Goal: Communication & Community: Share content

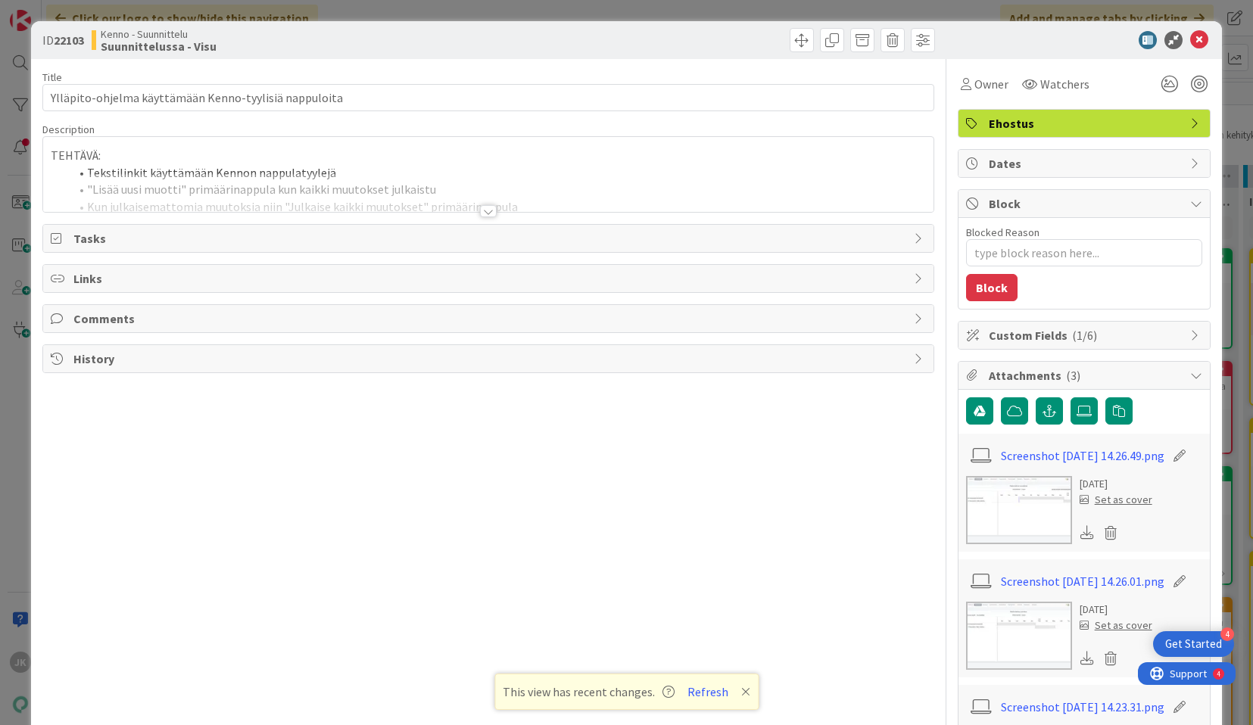
type textarea "x"
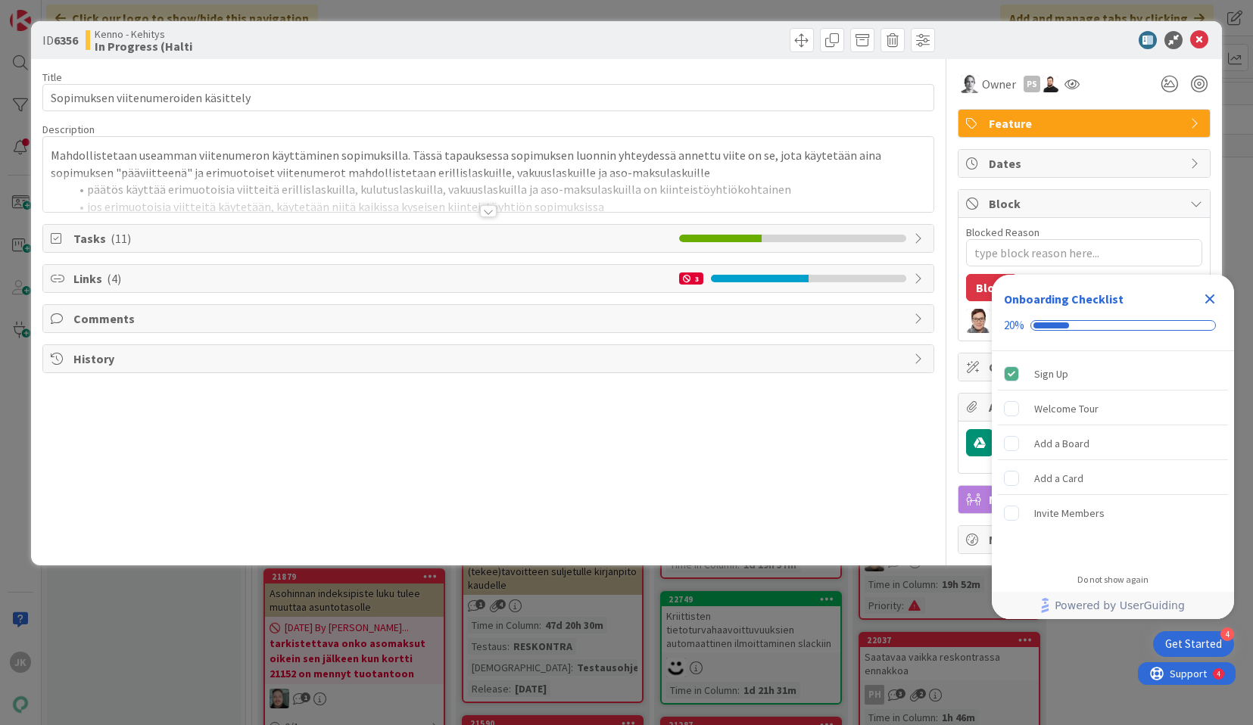
type textarea "x"
click at [487, 210] on div at bounding box center [488, 211] width 17 height 12
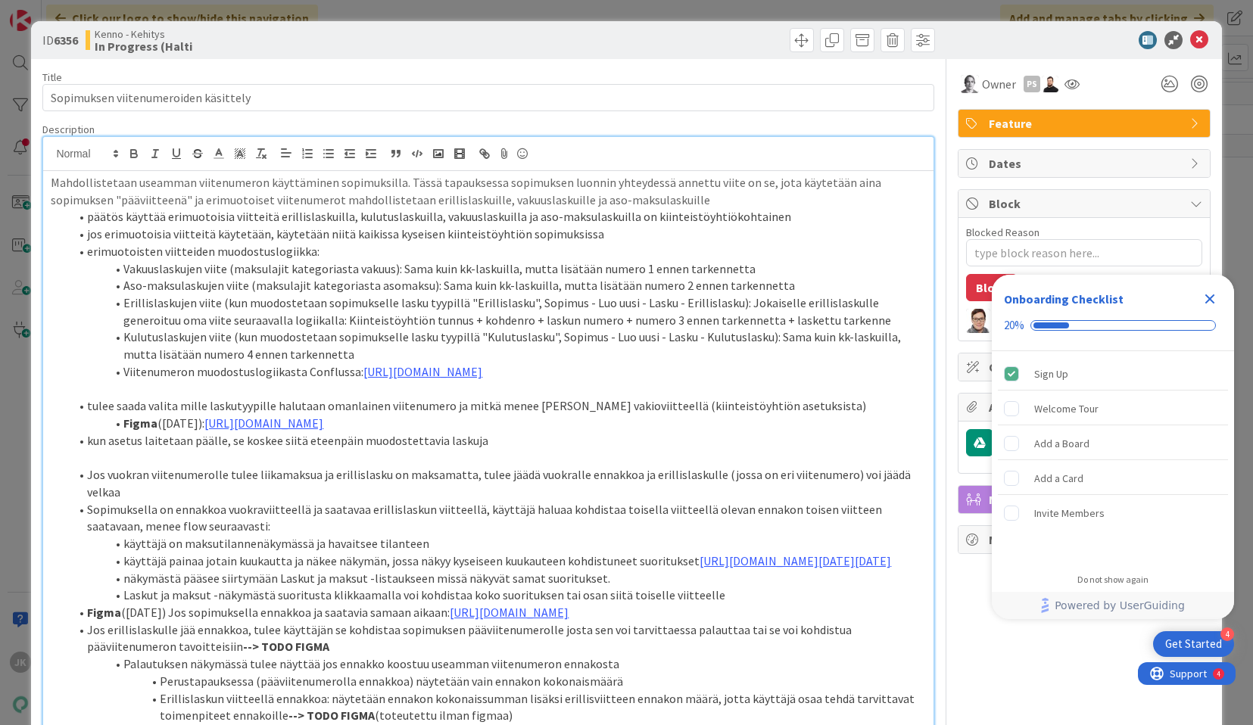
click at [1211, 297] on icon "Close Checklist" at bounding box center [1210, 299] width 10 height 10
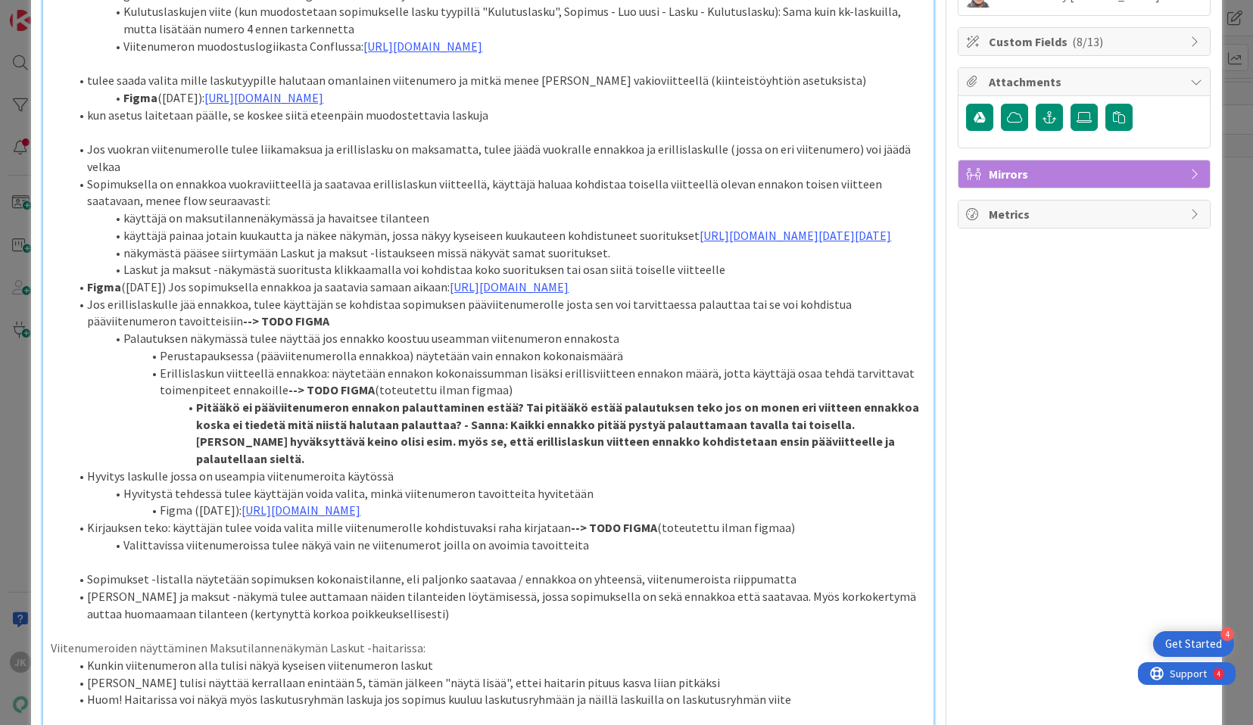
scroll to position [23, 0]
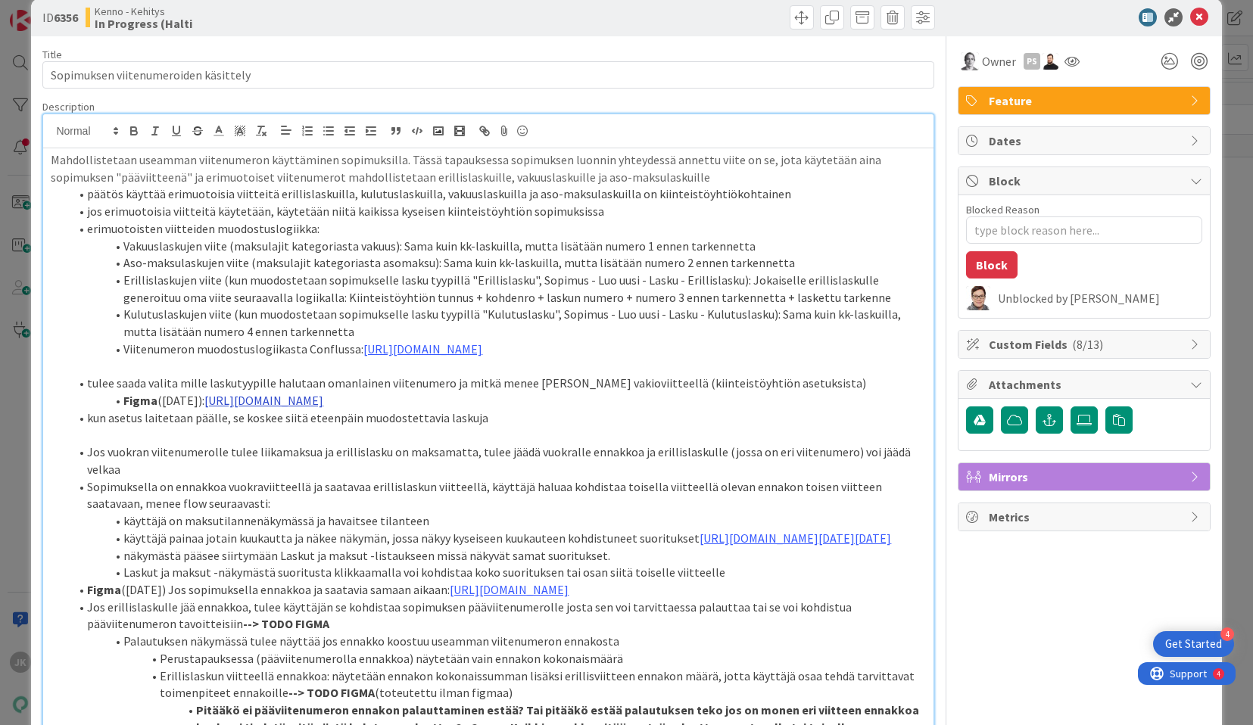
click at [323, 400] on link "[URL][DOMAIN_NAME]" at bounding box center [263, 400] width 119 height 15
click at [528, 426] on link "[URL][DOMAIN_NAME]" at bounding box center [477, 430] width 104 height 20
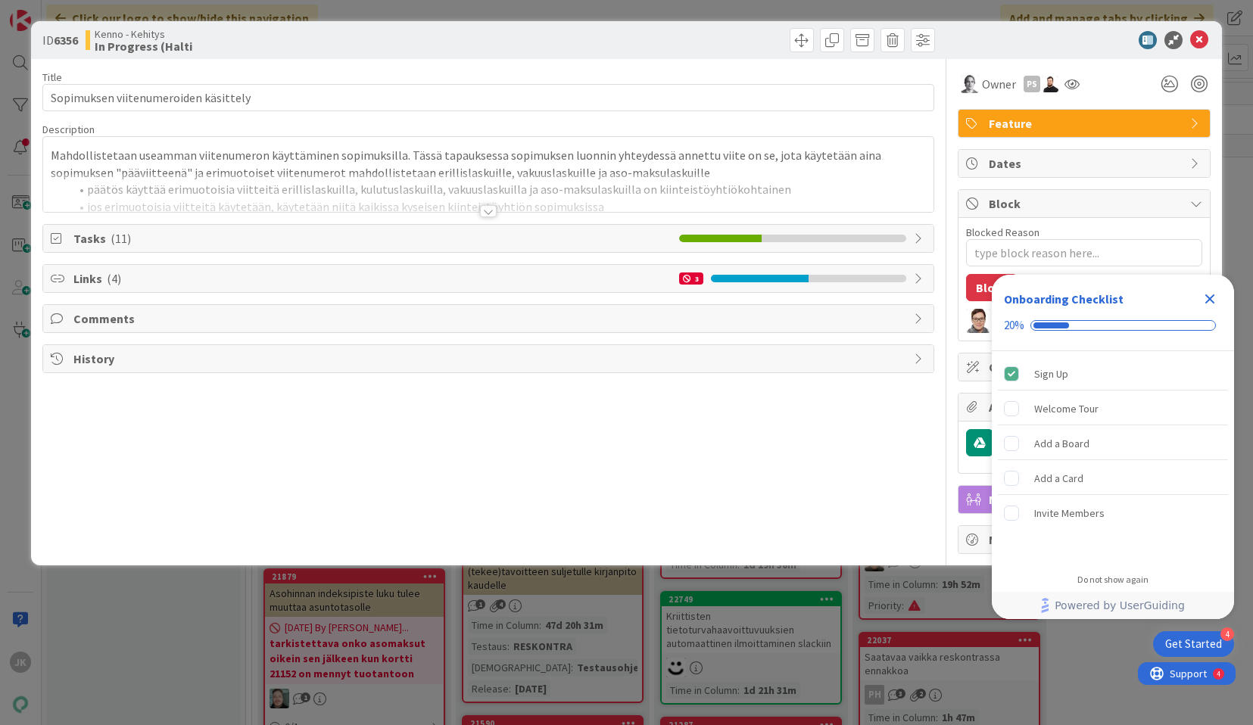
click at [487, 207] on div at bounding box center [488, 211] width 17 height 12
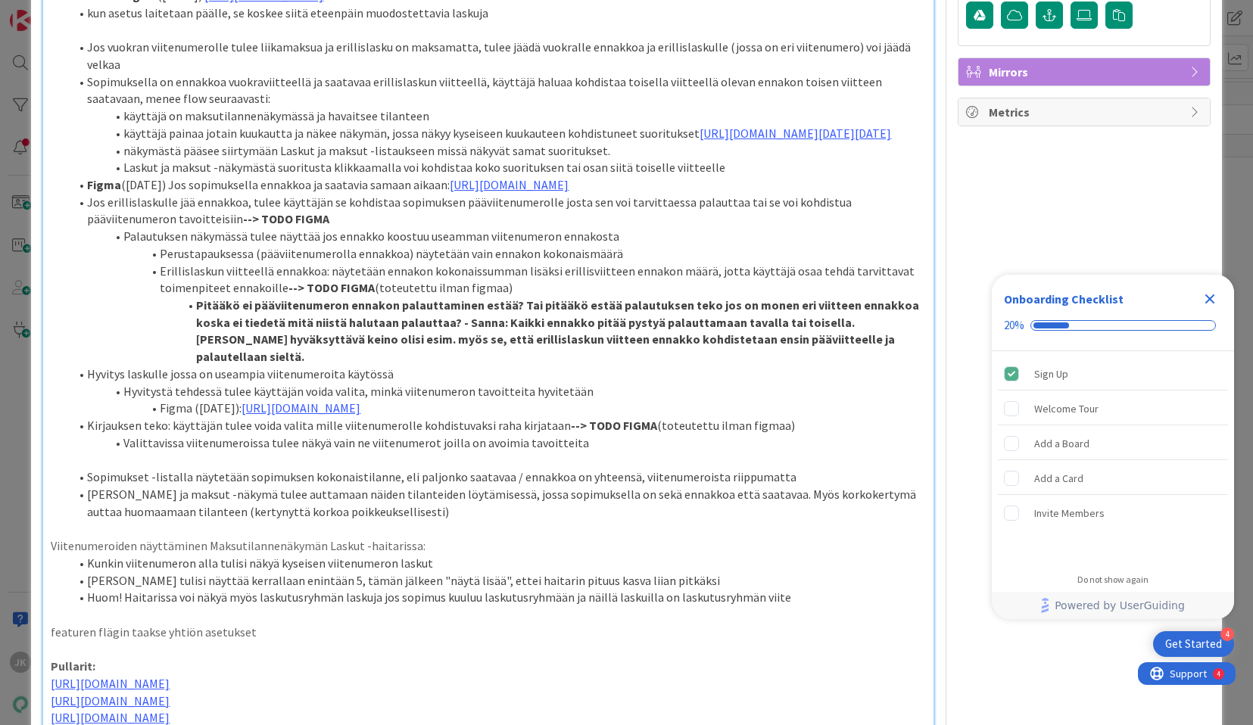
scroll to position [431, 0]
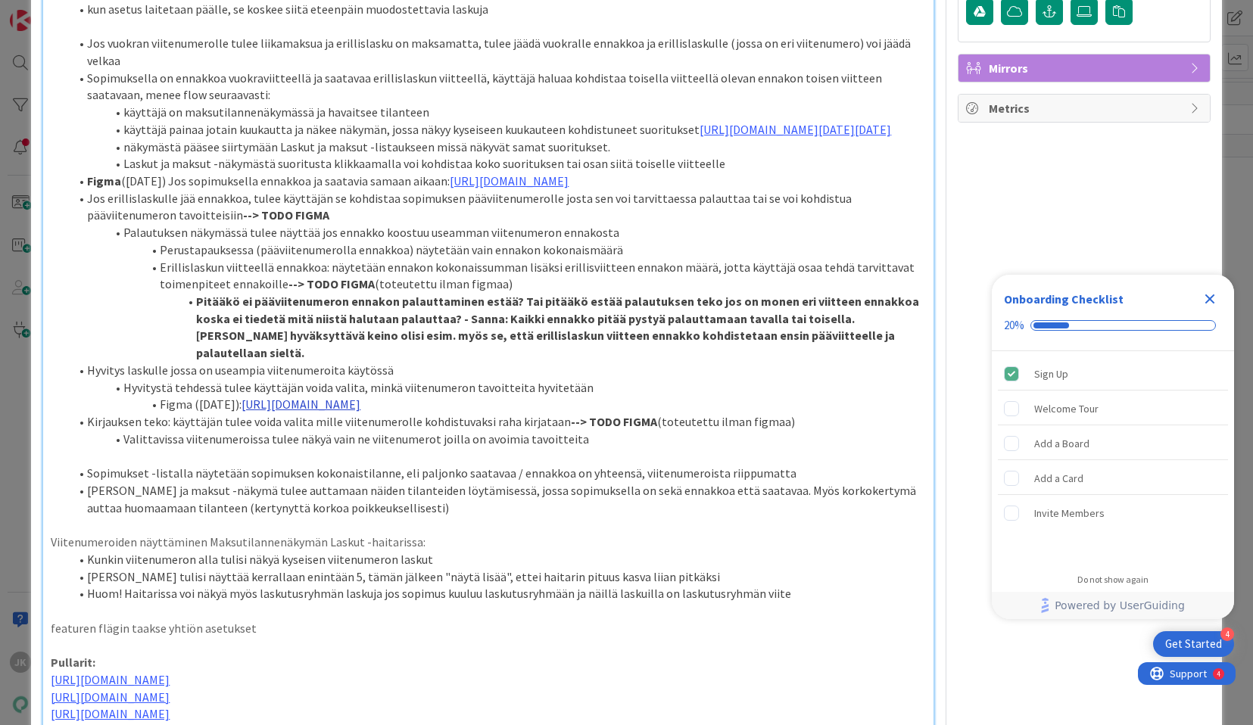
click at [360, 412] on link "[URL][DOMAIN_NAME]" at bounding box center [300, 404] width 119 height 15
click at [528, 451] on link "[URL][DOMAIN_NAME]" at bounding box center [515, 451] width 104 height 20
type textarea "x"
